Goal: Transaction & Acquisition: Purchase product/service

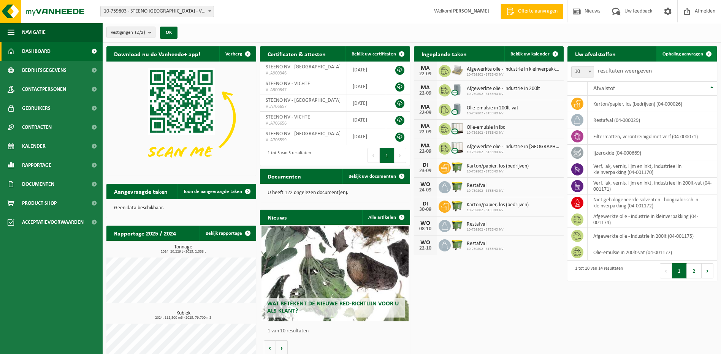
click at [689, 52] on span "Ophaling aanvragen" at bounding box center [683, 54] width 41 height 5
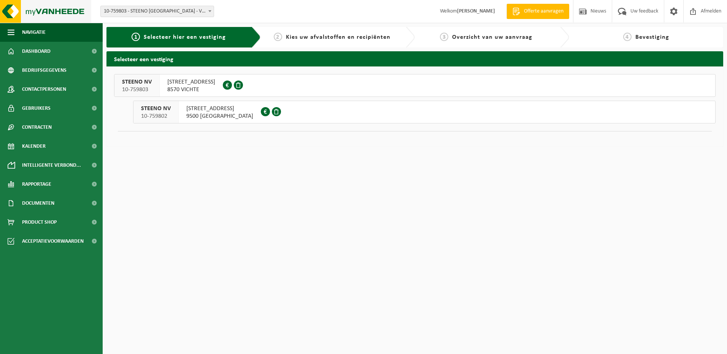
click at [68, 11] on img at bounding box center [45, 11] width 91 height 23
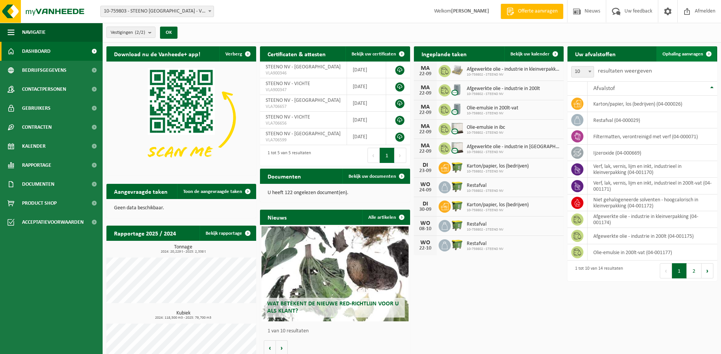
click at [695, 52] on span "Ophaling aanvragen" at bounding box center [683, 54] width 41 height 5
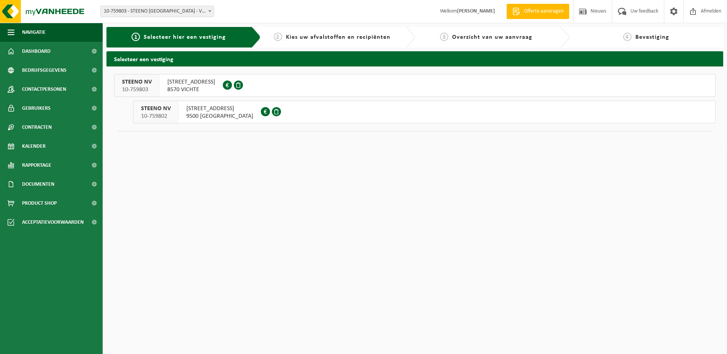
click at [213, 108] on span "[STREET_ADDRESS]" at bounding box center [219, 109] width 67 height 8
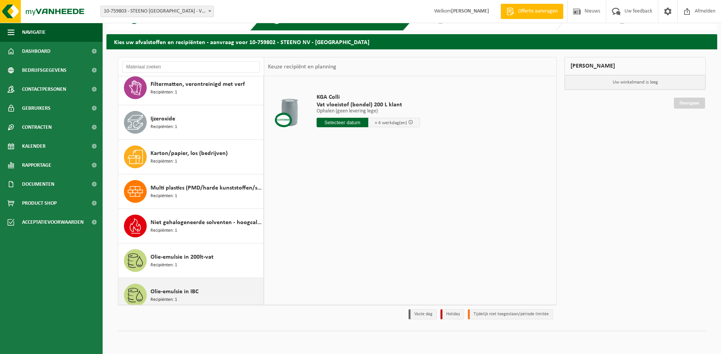
scroll to position [107, 0]
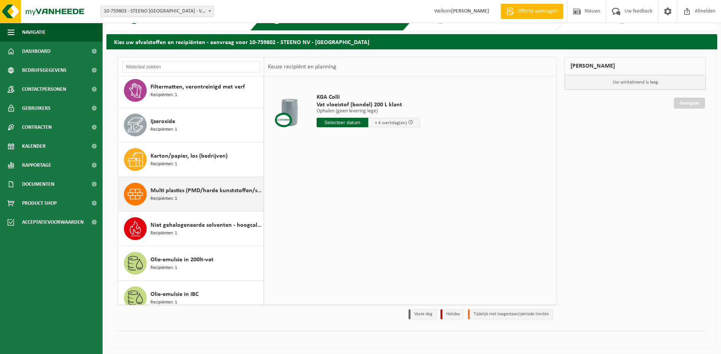
click at [173, 192] on span "Multi plastics (PMD/harde kunststoffen/spanbanden/EPS/folie naturel/folie gemen…" at bounding box center [206, 190] width 111 height 9
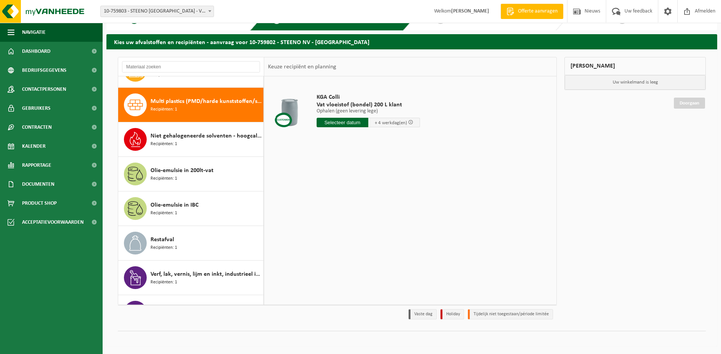
scroll to position [208, 0]
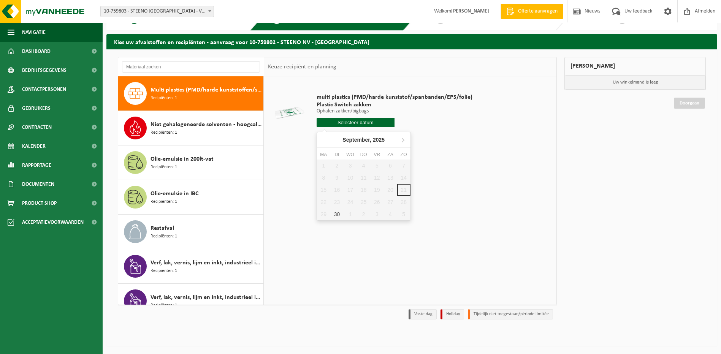
click at [354, 123] on input "text" at bounding box center [356, 123] width 78 height 10
click at [335, 215] on div "30" at bounding box center [336, 214] width 13 height 12
type input "Van 2025-09-30"
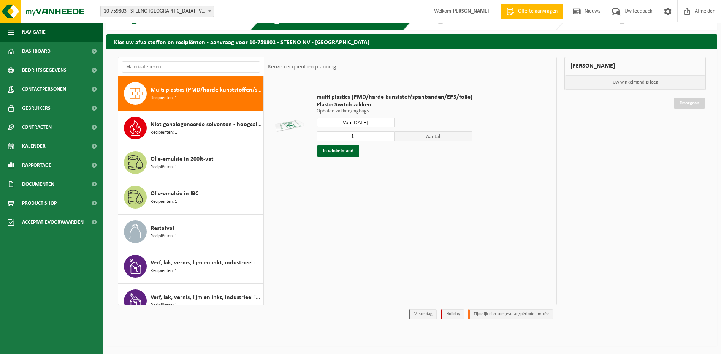
click at [352, 138] on input "1" at bounding box center [356, 137] width 78 height 10
click at [356, 136] on input "1" at bounding box center [356, 137] width 78 height 10
click at [387, 135] on input "2" at bounding box center [356, 137] width 78 height 10
click at [387, 135] on input "3" at bounding box center [356, 137] width 78 height 10
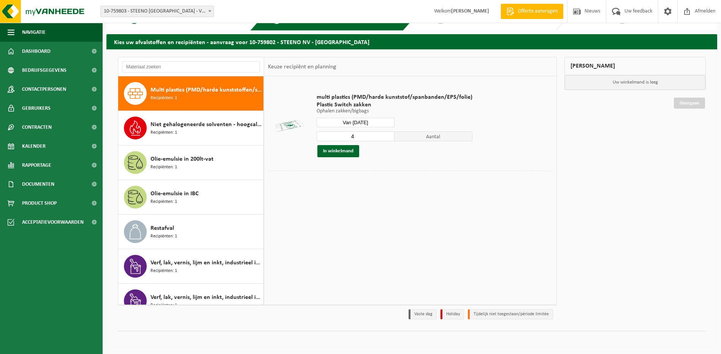
click at [387, 135] on input "4" at bounding box center [356, 137] width 78 height 10
click at [387, 135] on input "5" at bounding box center [356, 137] width 78 height 10
click at [387, 135] on input "6" at bounding box center [356, 137] width 78 height 10
click at [387, 135] on input "7" at bounding box center [356, 137] width 78 height 10
click at [387, 135] on input "8" at bounding box center [356, 137] width 78 height 10
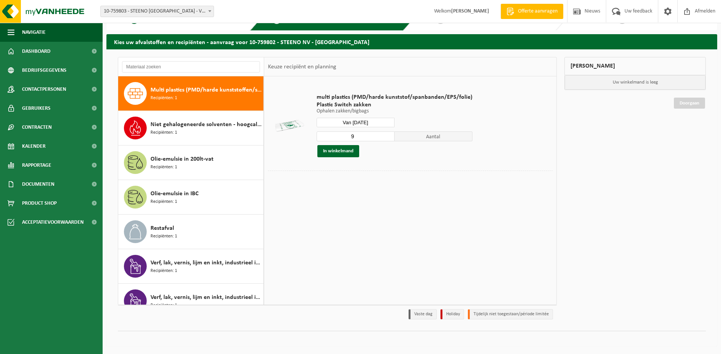
type input "9"
click at [387, 135] on input "9" at bounding box center [356, 137] width 78 height 10
click at [340, 150] on button "In winkelmand" at bounding box center [338, 151] width 42 height 12
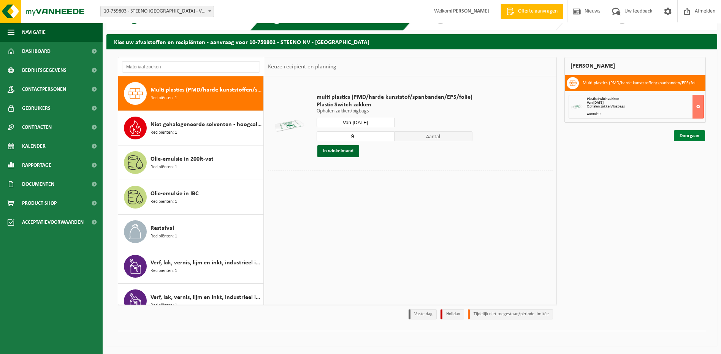
click at [687, 135] on link "Doorgaan" at bounding box center [689, 135] width 31 height 11
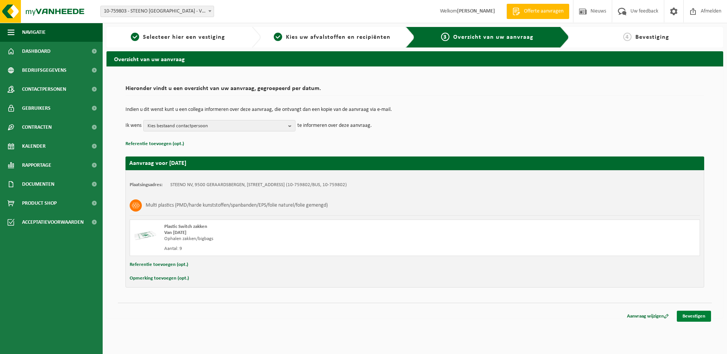
click at [689, 315] on link "Bevestigen" at bounding box center [694, 316] width 34 height 11
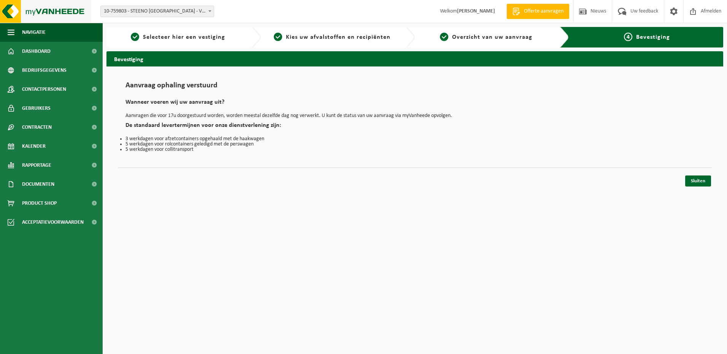
click at [14, 10] on img at bounding box center [45, 11] width 91 height 23
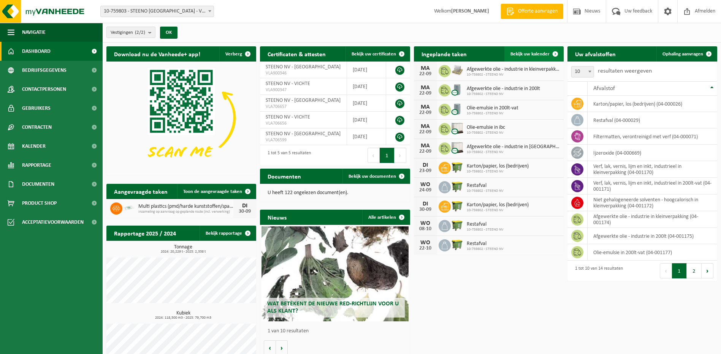
click at [530, 54] on span "Bekijk uw kalender" at bounding box center [530, 54] width 39 height 5
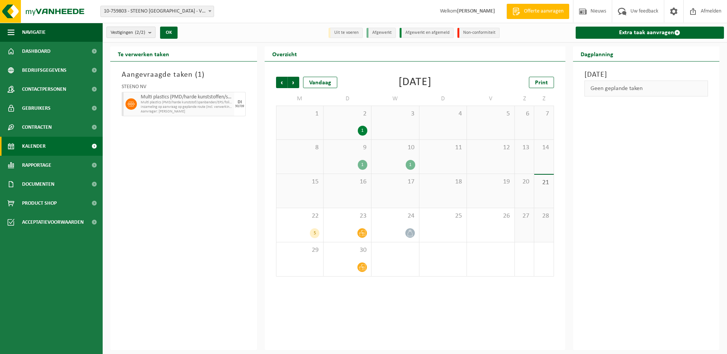
click at [145, 32] on count "(2/2)" at bounding box center [140, 32] width 10 height 5
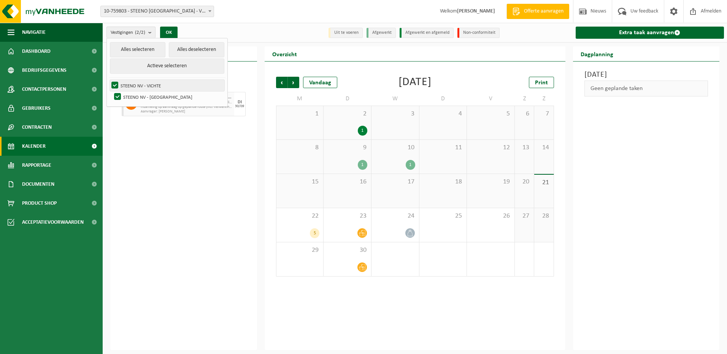
click at [115, 84] on label "STEENO NV - VICHTE" at bounding box center [167, 85] width 114 height 11
click at [109, 80] on input "STEENO NV - VICHTE" at bounding box center [108, 79] width 0 height 0
click at [172, 31] on button "OK" at bounding box center [168, 33] width 17 height 12
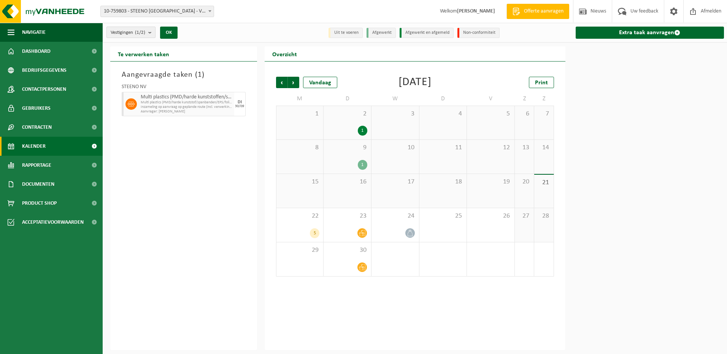
click at [141, 32] on count "(1/2)" at bounding box center [140, 32] width 10 height 5
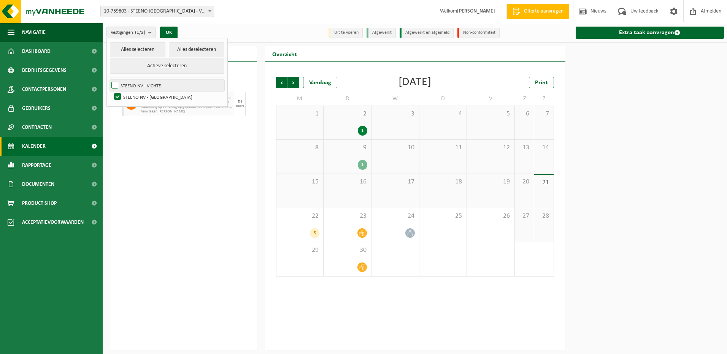
click at [138, 86] on label "STEENO NV - VICHTE" at bounding box center [167, 85] width 114 height 11
click at [109, 80] on input "STEENO NV - VICHTE" at bounding box center [108, 79] width 0 height 0
click at [174, 31] on button "OK" at bounding box center [168, 33] width 17 height 12
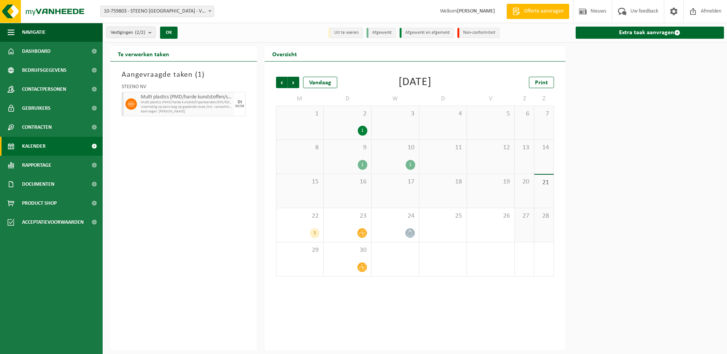
click at [402, 163] on div "1" at bounding box center [395, 165] width 40 height 10
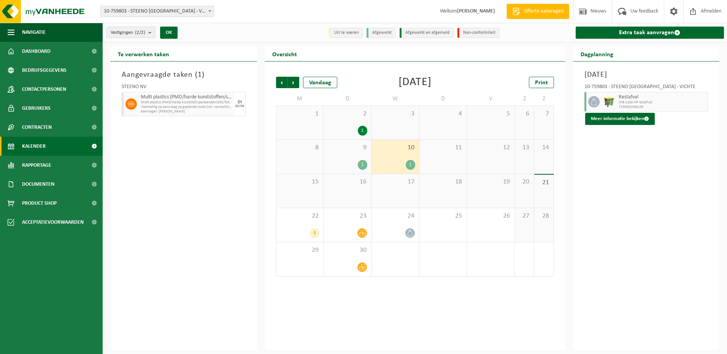
click at [145, 35] on count "(2/2)" at bounding box center [140, 32] width 10 height 5
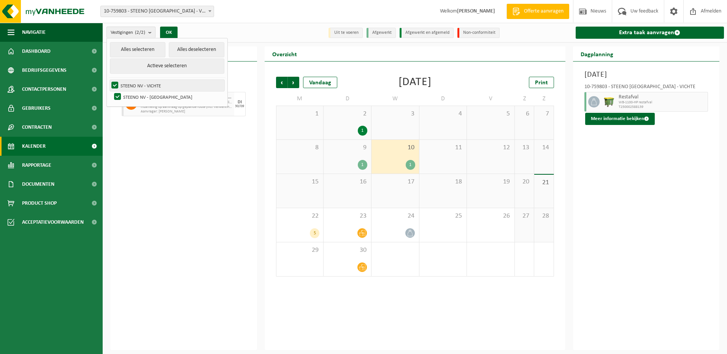
click at [144, 85] on label "STEENO NV - VICHTE" at bounding box center [167, 85] width 114 height 11
click at [109, 80] on input "STEENO NV - VICHTE" at bounding box center [108, 79] width 0 height 0
checkbox input "false"
click at [167, 31] on button "OK" at bounding box center [168, 33] width 17 height 12
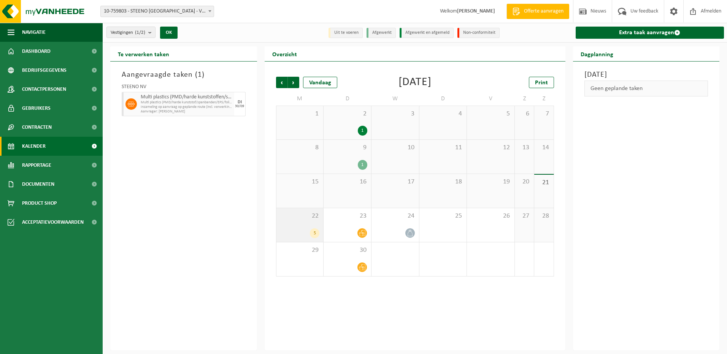
click at [300, 224] on div "22 5" at bounding box center [299, 225] width 47 height 34
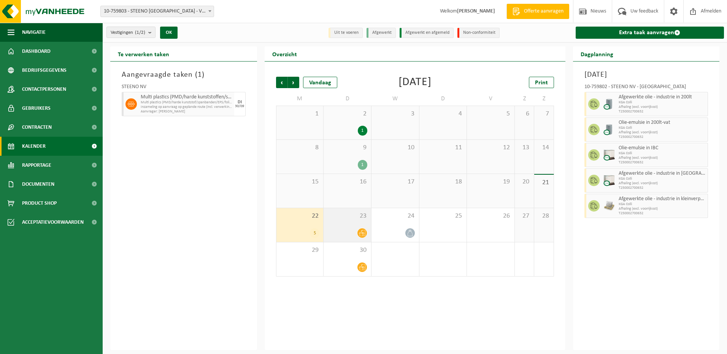
click at [342, 223] on div "23" at bounding box center [348, 225] width 48 height 34
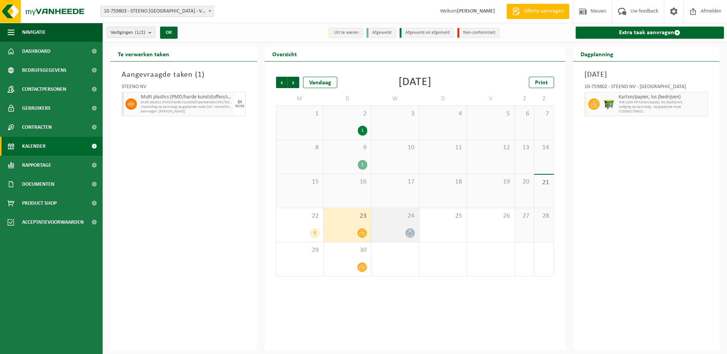
click at [395, 221] on div "24" at bounding box center [395, 225] width 48 height 34
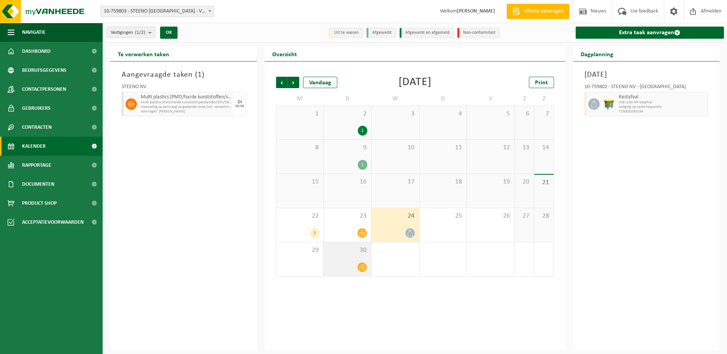
click at [349, 256] on div "30" at bounding box center [348, 260] width 48 height 34
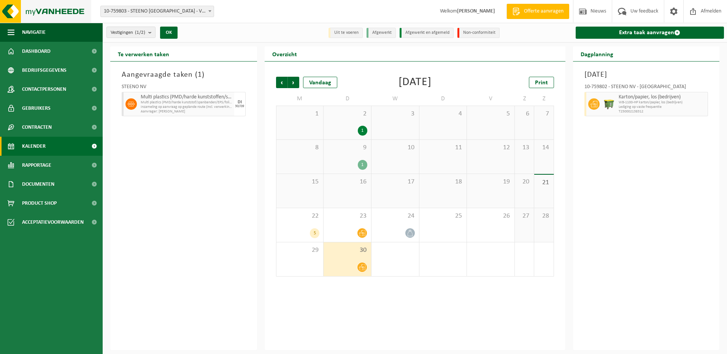
click at [15, 11] on img at bounding box center [45, 11] width 91 height 23
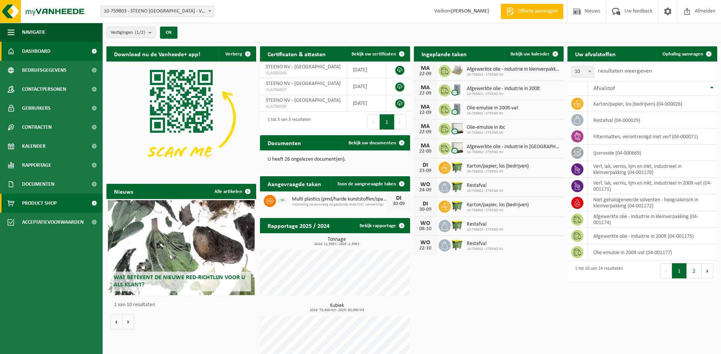
click at [48, 203] on span "Product Shop" at bounding box center [39, 203] width 35 height 19
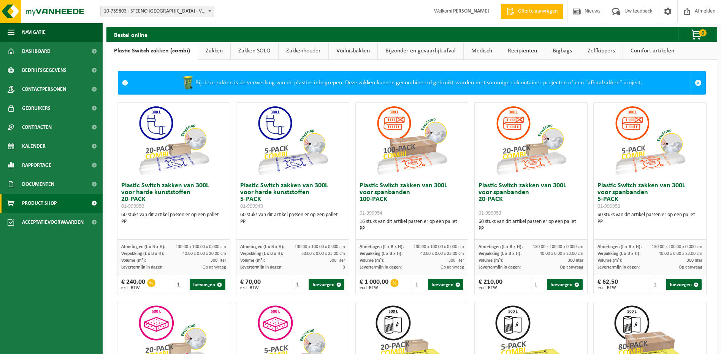
click at [516, 50] on link "Recipiënten" at bounding box center [522, 50] width 44 height 17
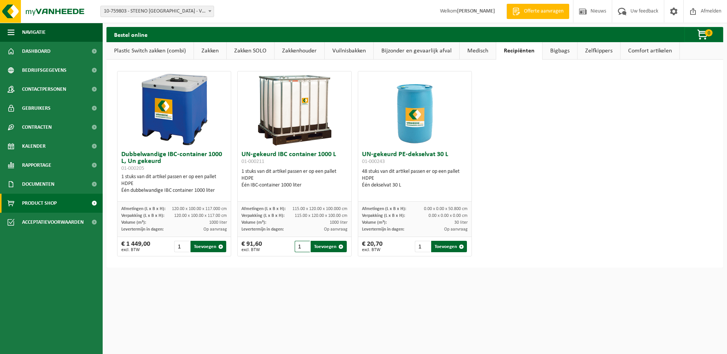
click at [303, 247] on input "1" at bounding box center [303, 246] width 16 height 11
click at [303, 245] on input "2" at bounding box center [303, 246] width 16 height 11
click at [328, 245] on button "Toevoegen" at bounding box center [329, 246] width 36 height 11
type input "1"
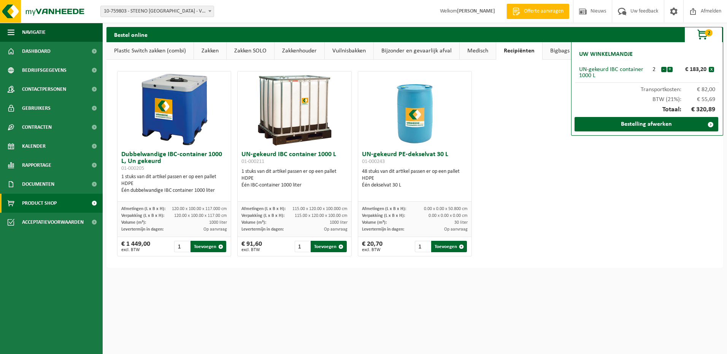
click at [428, 50] on link "Bijzonder en gevaarlijk afval" at bounding box center [417, 50] width 86 height 17
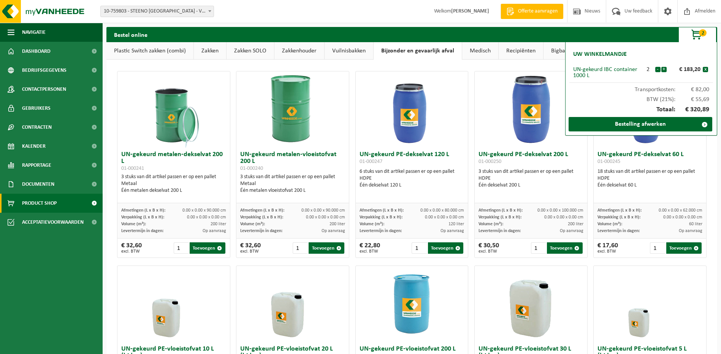
click at [344, 51] on link "Vuilnisbakken" at bounding box center [349, 50] width 49 height 17
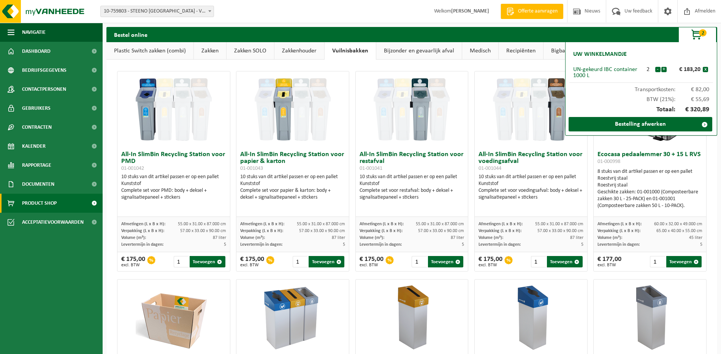
click at [310, 51] on link "Zakkenhouder" at bounding box center [299, 50] width 50 height 17
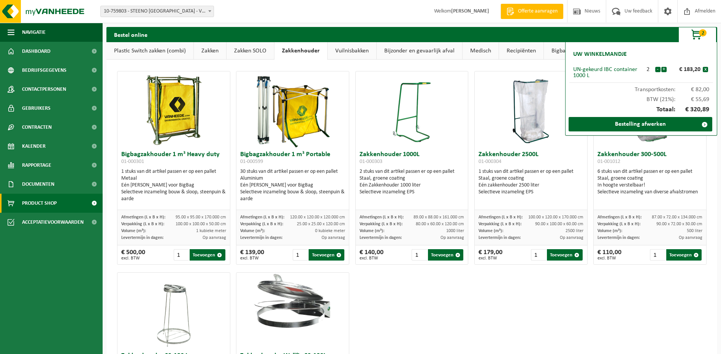
click at [251, 50] on link "Zakken SOLO" at bounding box center [251, 50] width 48 height 17
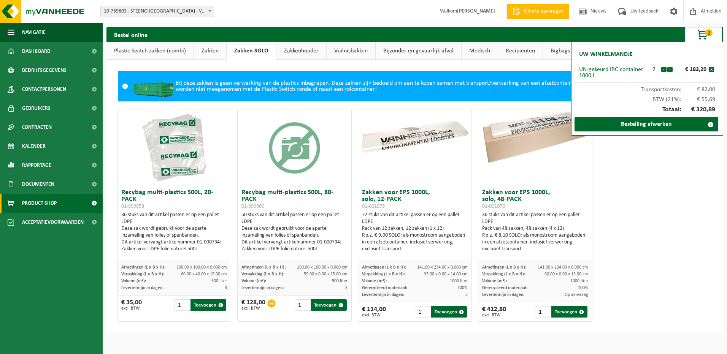
click at [212, 51] on link "Zakken" at bounding box center [210, 50] width 32 height 17
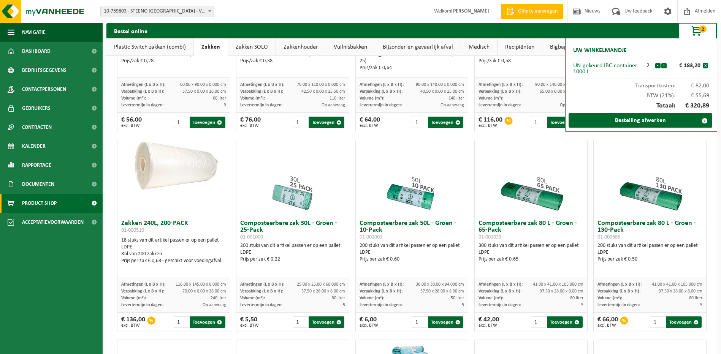
scroll to position [158, 0]
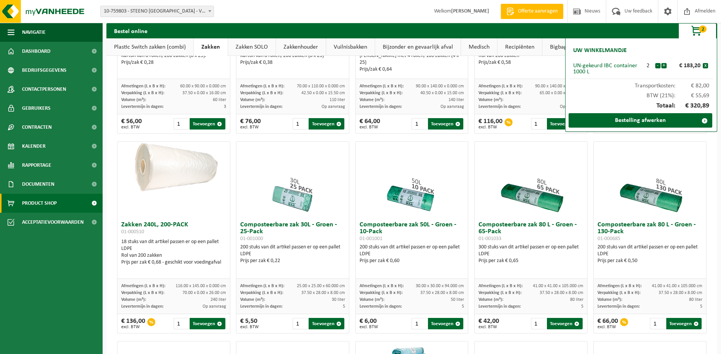
click at [172, 47] on link "Plastic Switch zakken (combi)" at bounding box center [149, 46] width 87 height 17
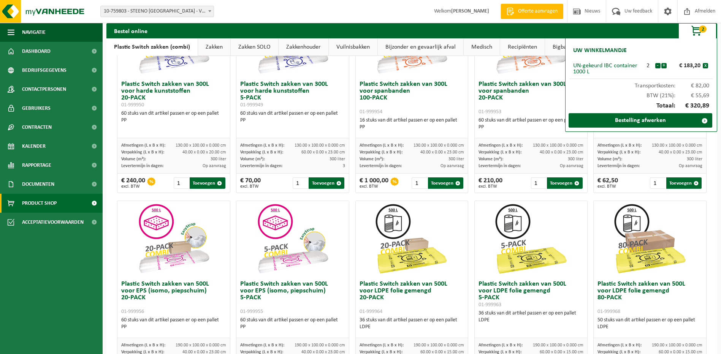
scroll to position [190, 0]
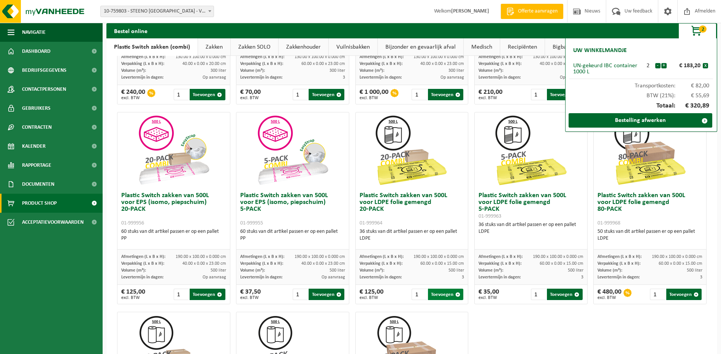
click at [441, 294] on button "Toevoegen" at bounding box center [445, 294] width 35 height 11
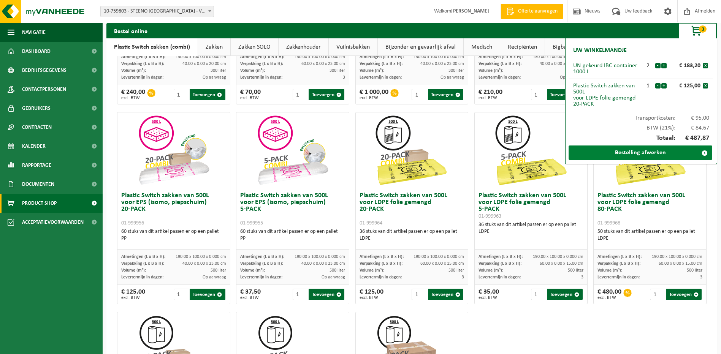
click at [631, 152] on link "Bestelling afwerken" at bounding box center [641, 153] width 144 height 14
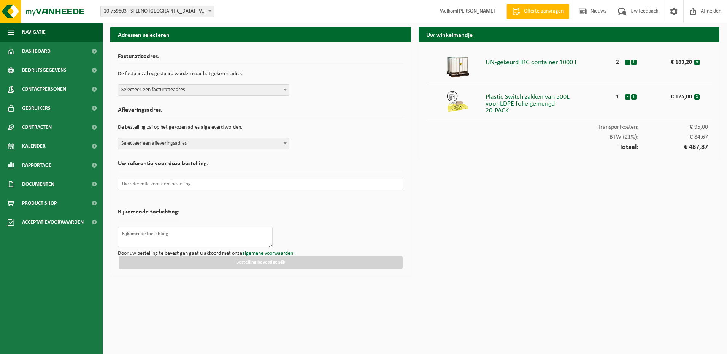
click at [172, 89] on span "Selecteer een facturatieadres" at bounding box center [203, 90] width 171 height 11
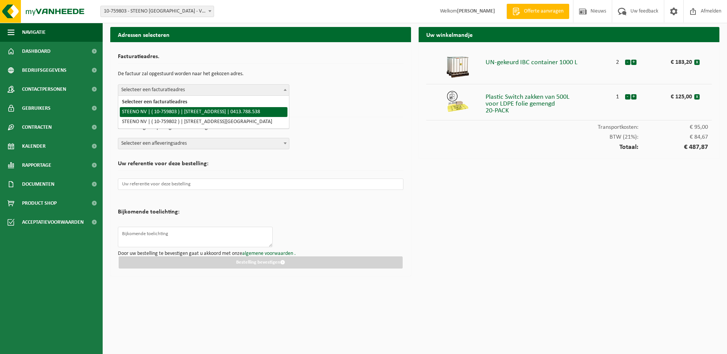
select select "12313"
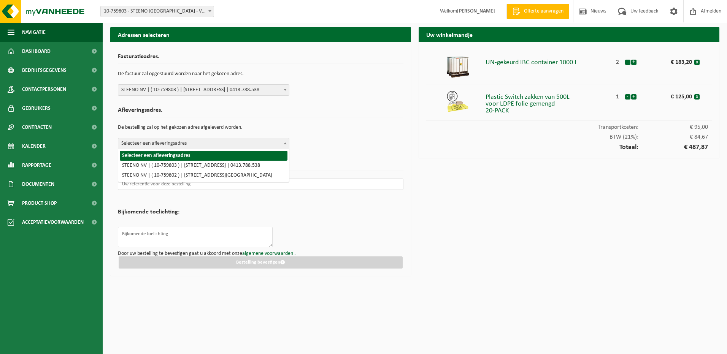
click at [158, 144] on span "Selecteer een afleveringsadres" at bounding box center [203, 143] width 171 height 11
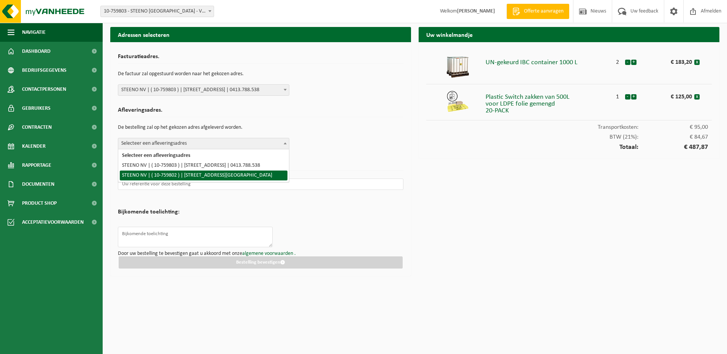
select select "12312"
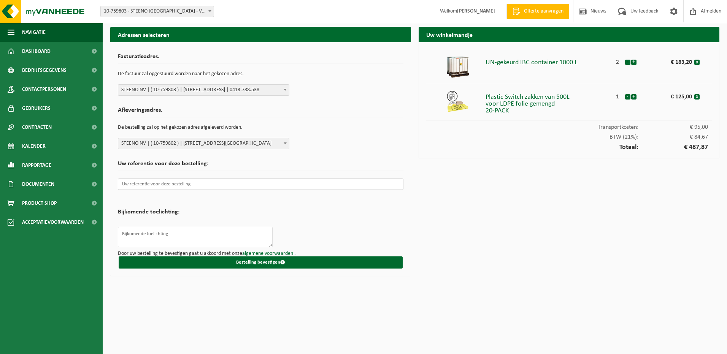
click at [153, 185] on input "text" at bounding box center [260, 184] width 285 height 11
click at [147, 184] on input "text" at bounding box center [260, 184] width 285 height 11
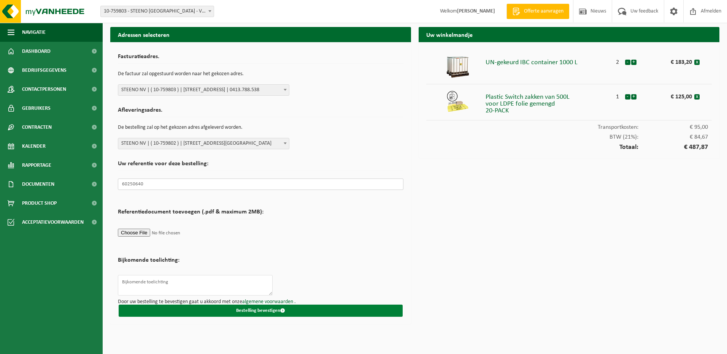
type input "60250640"
click at [255, 310] on button "Bestelling bevestigen" at bounding box center [261, 311] width 284 height 12
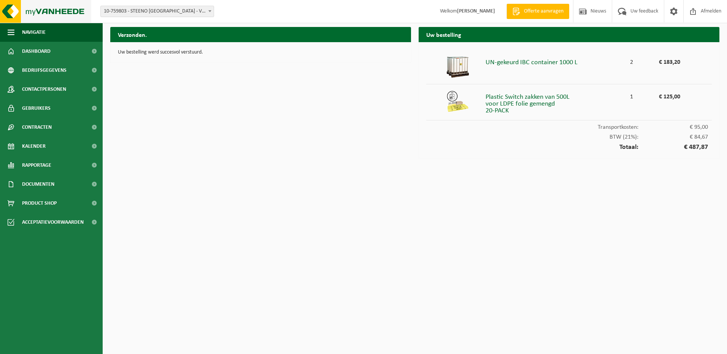
click at [11, 10] on img at bounding box center [45, 11] width 91 height 23
